Goal: Task Accomplishment & Management: Manage account settings

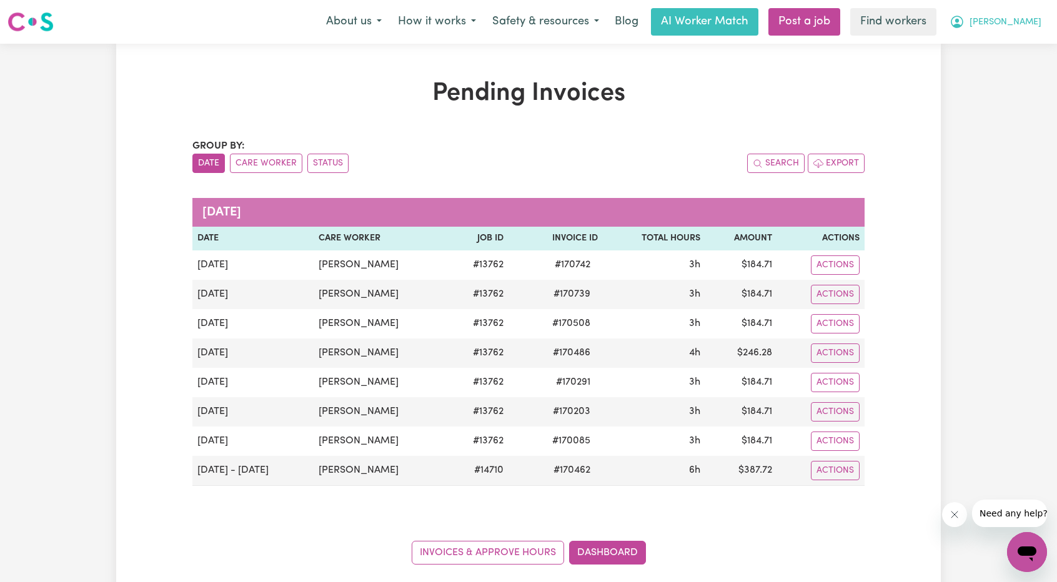
click at [1017, 21] on button "[PERSON_NAME]" at bounding box center [996, 22] width 108 height 26
click at [989, 83] on div "My Dashboard Logout" at bounding box center [1000, 60] width 100 height 48
click at [995, 64] on link "Logout" at bounding box center [1000, 72] width 99 height 24
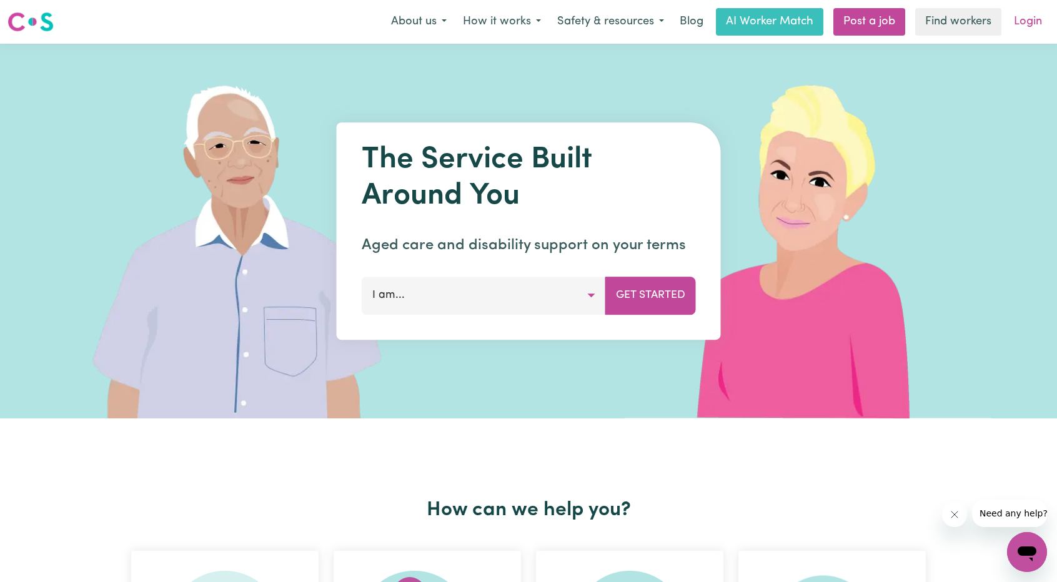
click at [1029, 24] on link "Login" at bounding box center [1028, 21] width 43 height 27
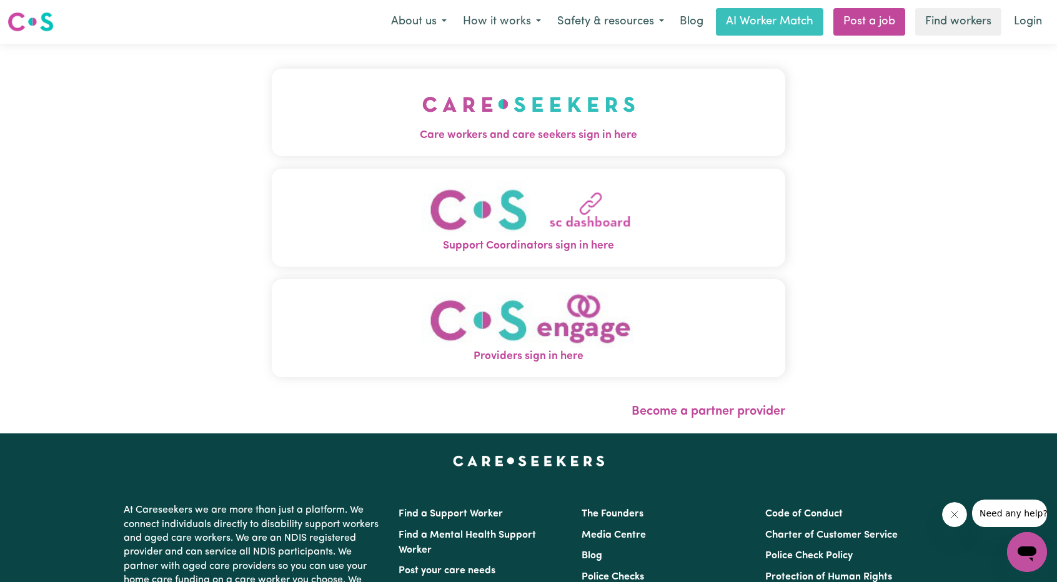
click at [503, 127] on span "Care workers and care seekers sign in here" at bounding box center [529, 135] width 514 height 16
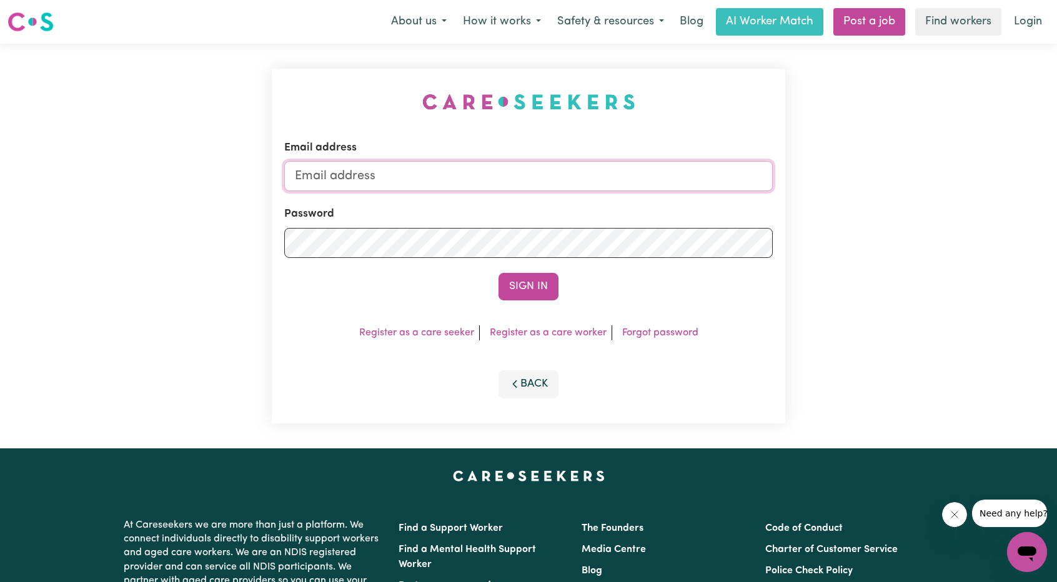
click at [510, 178] on input "Email address" at bounding box center [528, 176] width 489 height 30
drag, startPoint x: 356, startPoint y: 173, endPoint x: 569, endPoint y: 196, distance: 214.4
click at [569, 196] on form "Email address [EMAIL_ADDRESS][PERSON_NAME][DOMAIN_NAME] Password Sign In" at bounding box center [528, 220] width 489 height 161
type input "[EMAIL_ADDRESS][DOMAIN_NAME]"
click at [504, 271] on form "Email address [EMAIL_ADDRESS][DOMAIN_NAME] Password Sign In" at bounding box center [528, 220] width 489 height 161
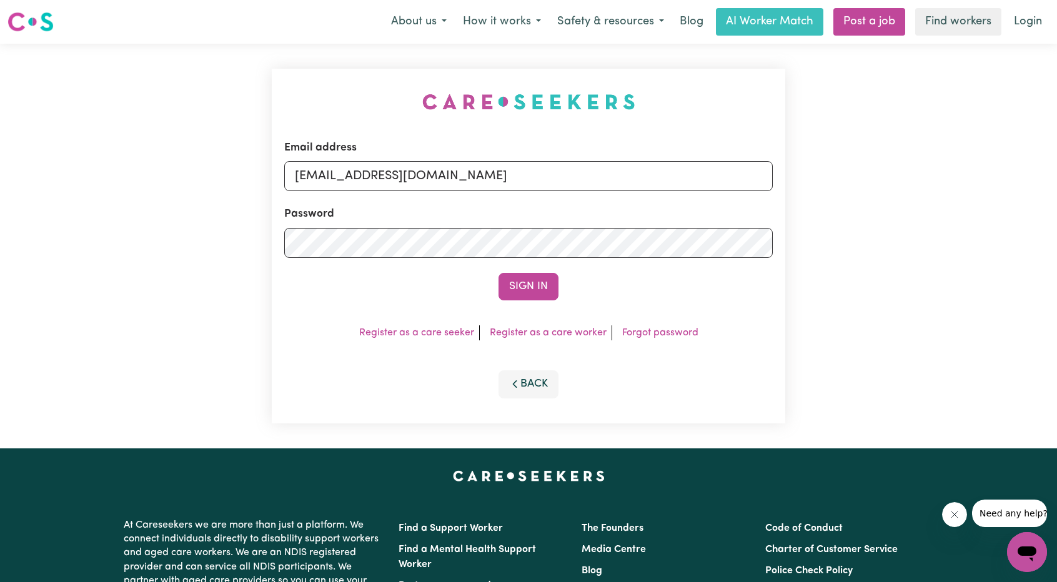
click at [511, 272] on form "Email address [EMAIL_ADDRESS][DOMAIN_NAME] Password Sign In" at bounding box center [528, 220] width 489 height 161
click at [554, 279] on button "Sign In" at bounding box center [529, 286] width 60 height 27
